Goal: Task Accomplishment & Management: Use online tool/utility

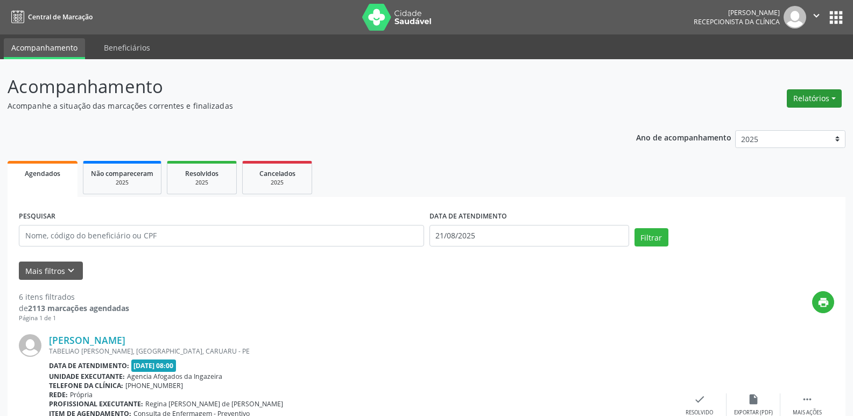
click at [822, 96] on button "Relatórios" at bounding box center [814, 98] width 55 height 18
click at [771, 120] on link "Agendamentos" at bounding box center [785, 121] width 116 height 15
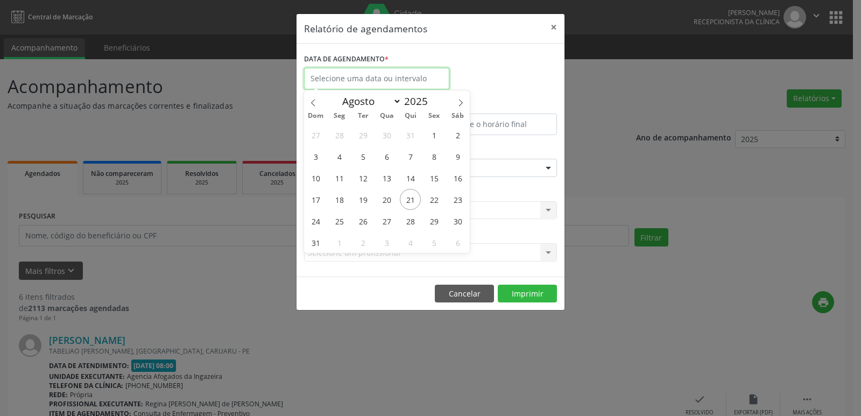
click at [373, 80] on input "text" at bounding box center [376, 79] width 145 height 22
click at [413, 195] on span "21" at bounding box center [410, 199] width 21 height 21
type input "21/08/2025"
click at [413, 195] on span "21" at bounding box center [410, 199] width 21 height 21
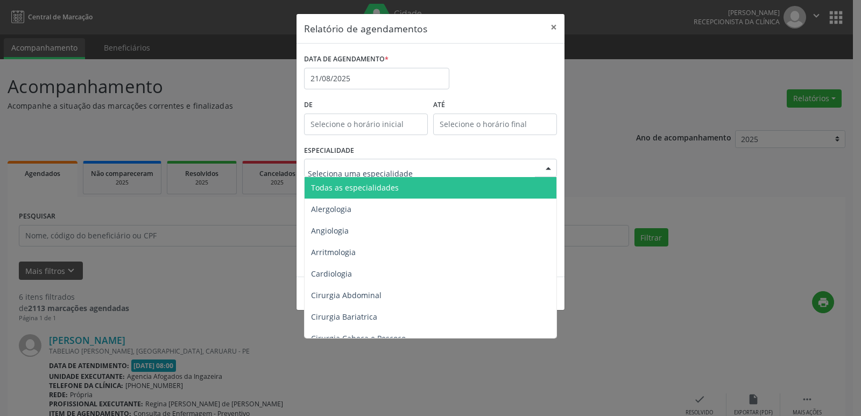
click at [412, 172] on div at bounding box center [430, 168] width 253 height 18
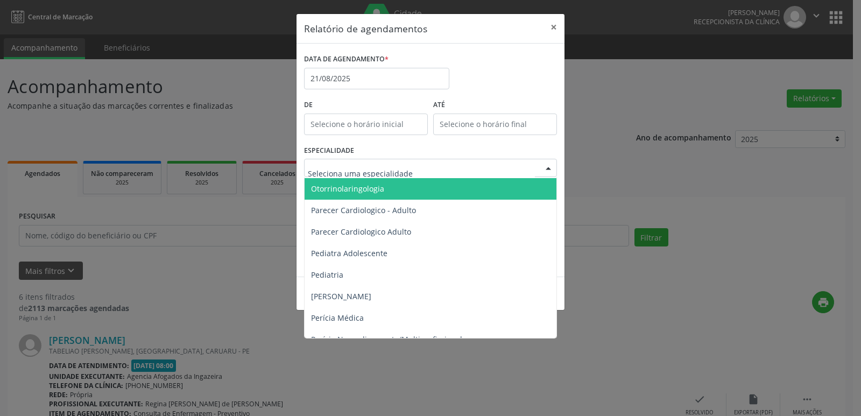
scroll to position [1561, 0]
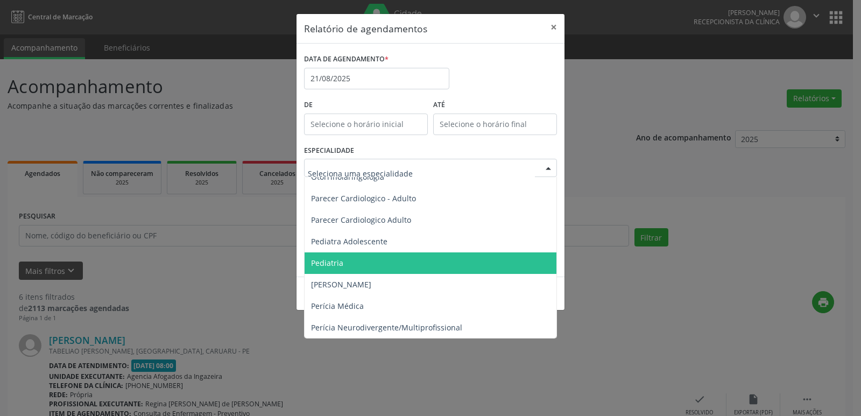
click at [403, 257] on span "Pediatria" at bounding box center [432, 263] width 254 height 22
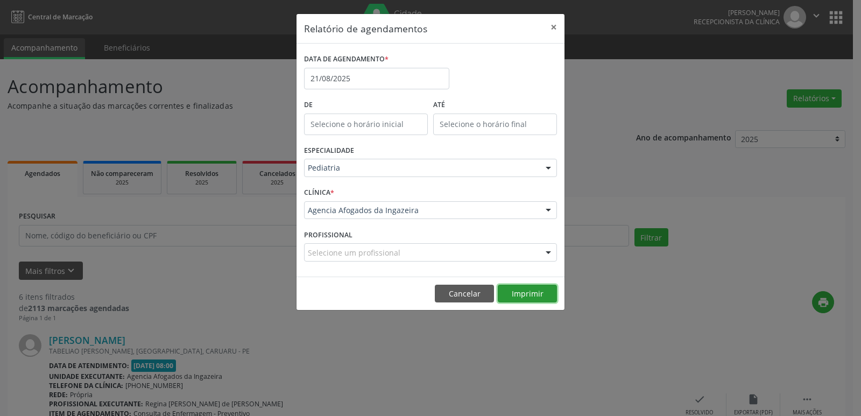
click at [522, 293] on button "Imprimir" at bounding box center [527, 294] width 59 height 18
